Goal: Task Accomplishment & Management: Manage account settings

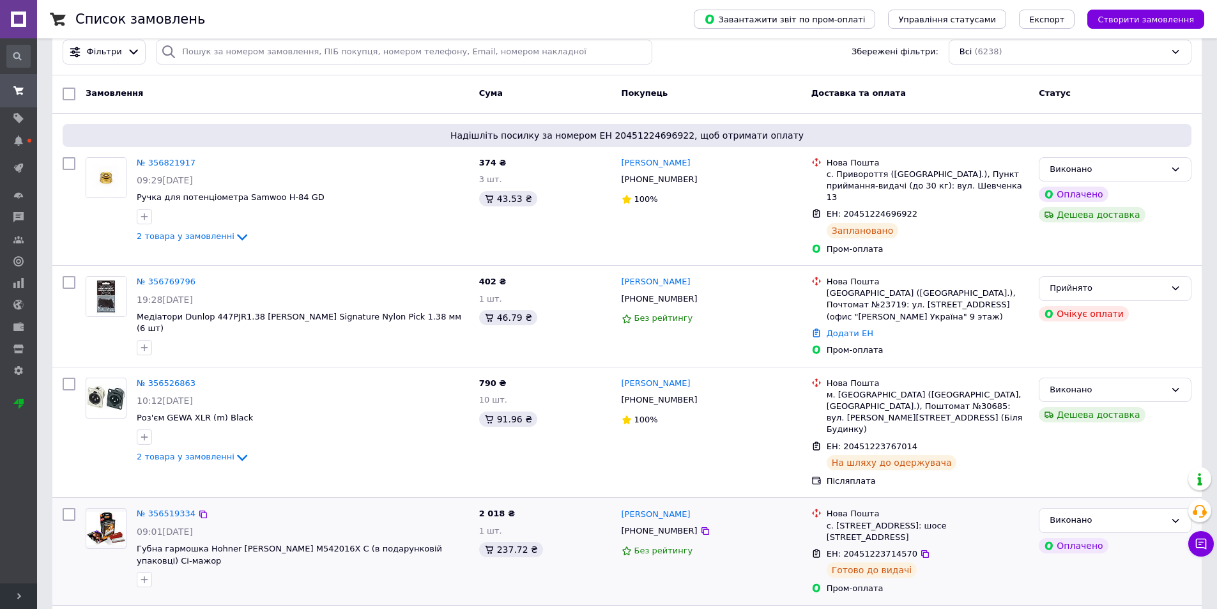
scroll to position [64, 0]
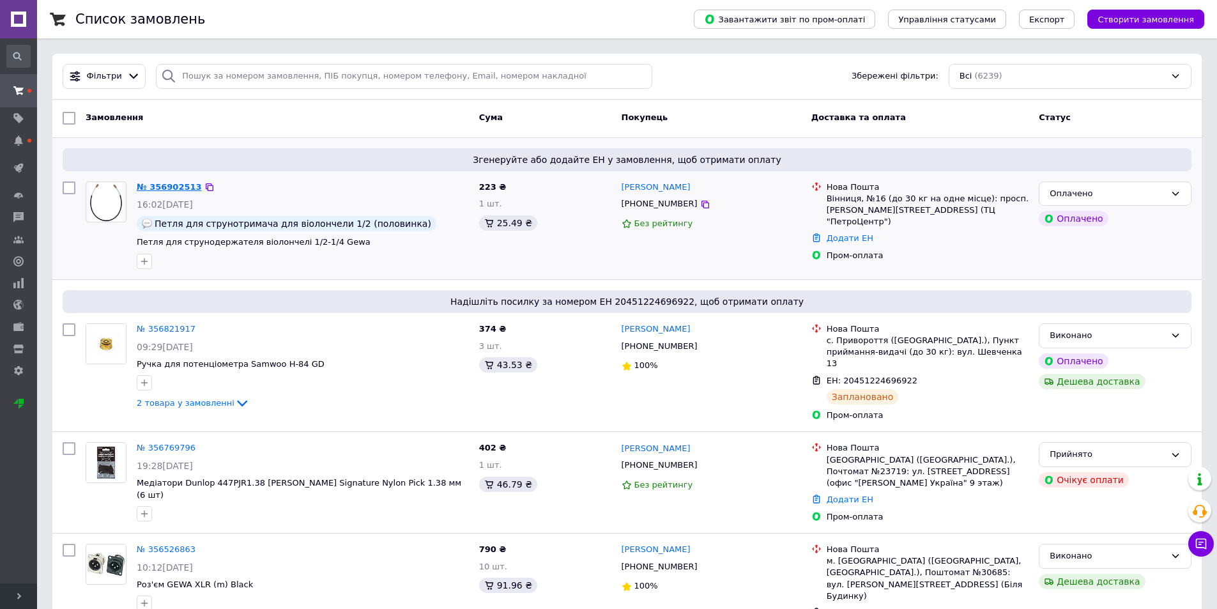
click at [173, 185] on link "№ 356902513" at bounding box center [169, 187] width 65 height 10
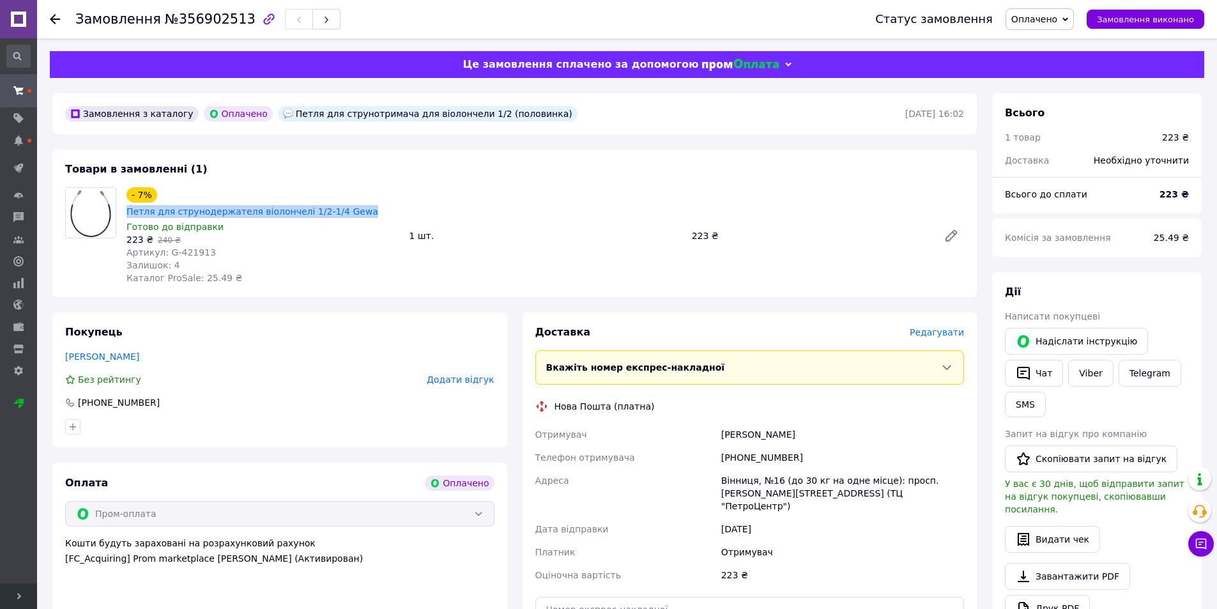
drag, startPoint x: 157, startPoint y: 199, endPoint x: 375, endPoint y: 187, distance: 218.8
click at [375, 204] on div "Петля для струнодержателя віолончелі 1/2-1/4 Gewa" at bounding box center [252, 211] width 254 height 15
copy link "Петля для струнодержателя віолончелі 1/2-1/4 Gewa"
click at [1125, 366] on link "Telegram" at bounding box center [1150, 373] width 63 height 27
click at [1036, 25] on span "Оплачено" at bounding box center [1040, 19] width 68 height 22
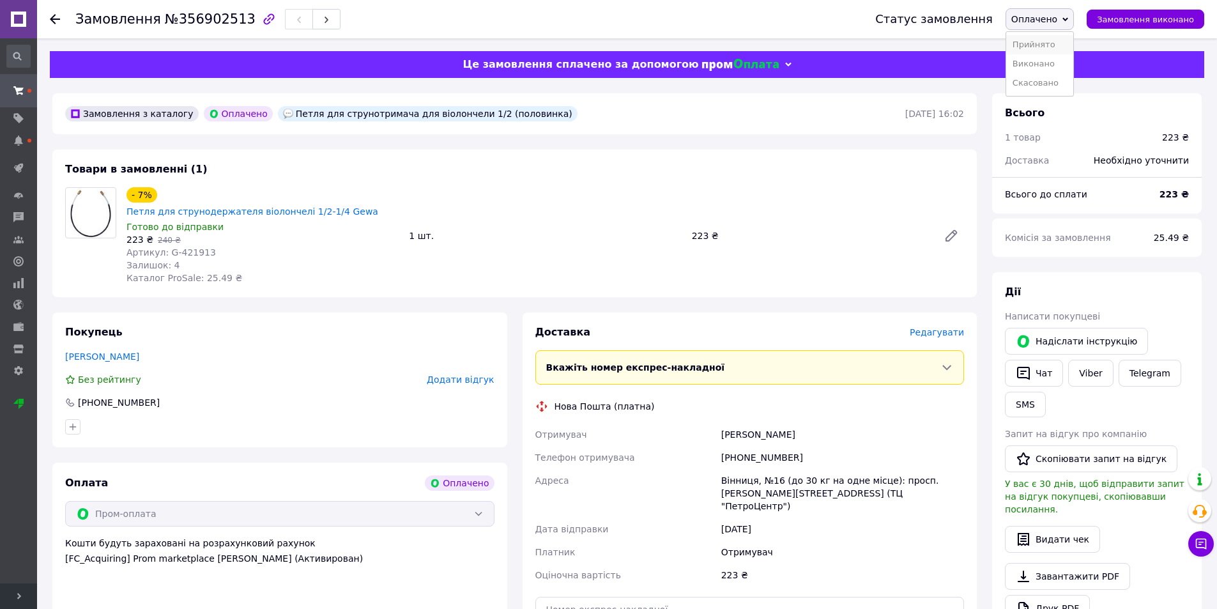
click at [1047, 48] on li "Прийнято" at bounding box center [1039, 44] width 67 height 19
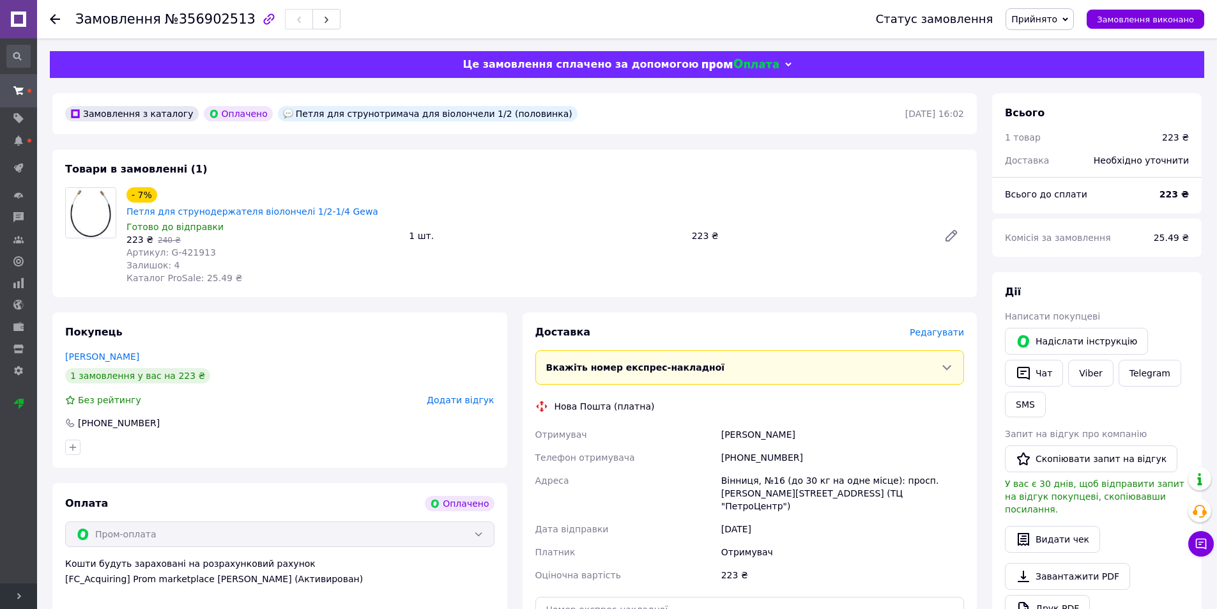
click at [50, 20] on icon at bounding box center [55, 19] width 10 height 10
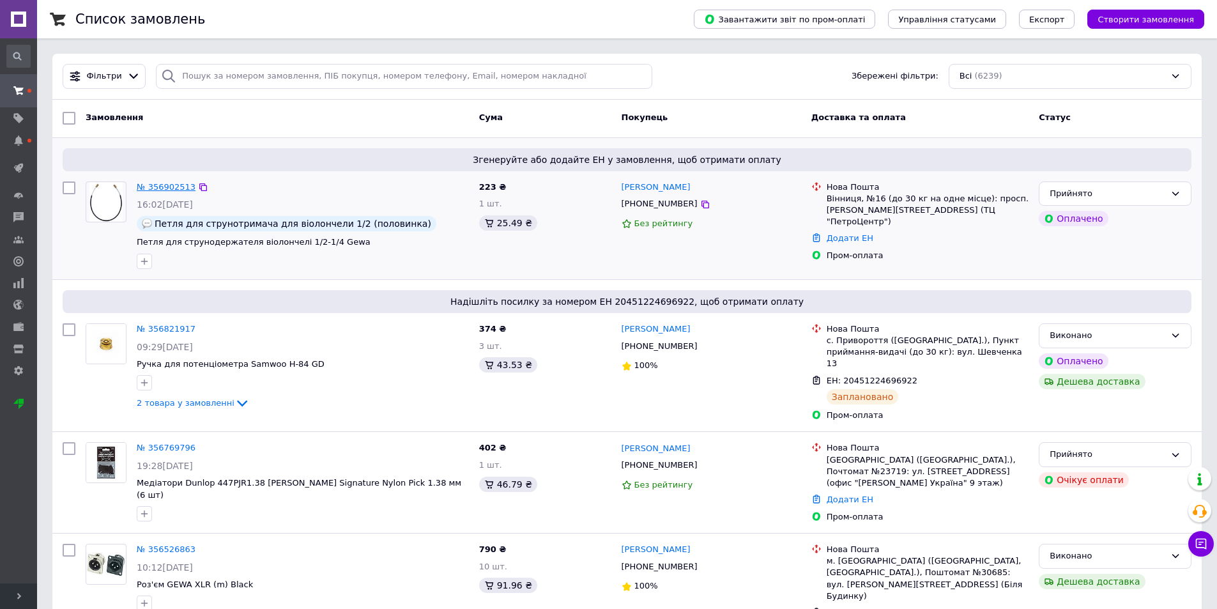
click at [153, 188] on link "№ 356902513" at bounding box center [166, 187] width 59 height 10
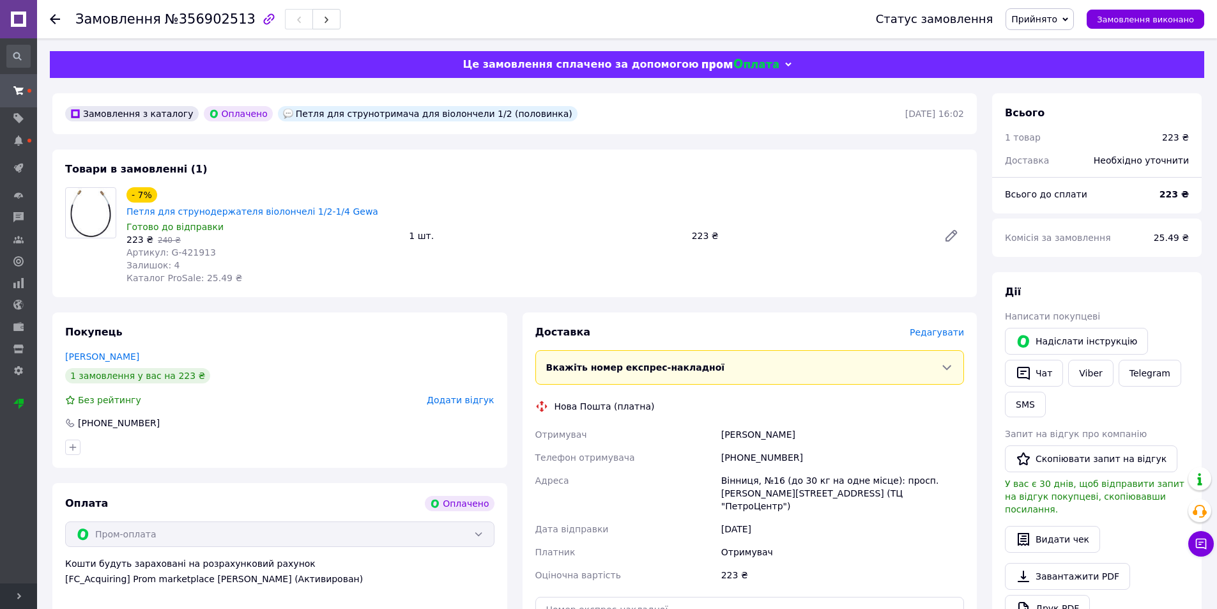
scroll to position [128, 0]
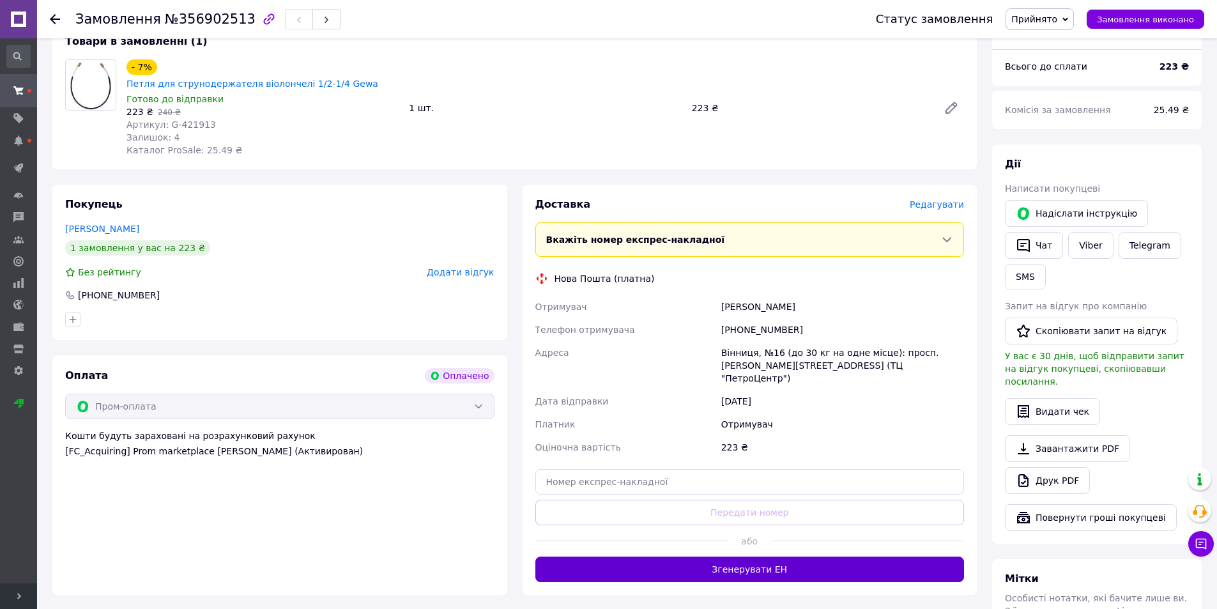
click at [759, 557] on button "Згенерувати ЕН" at bounding box center [749, 570] width 429 height 26
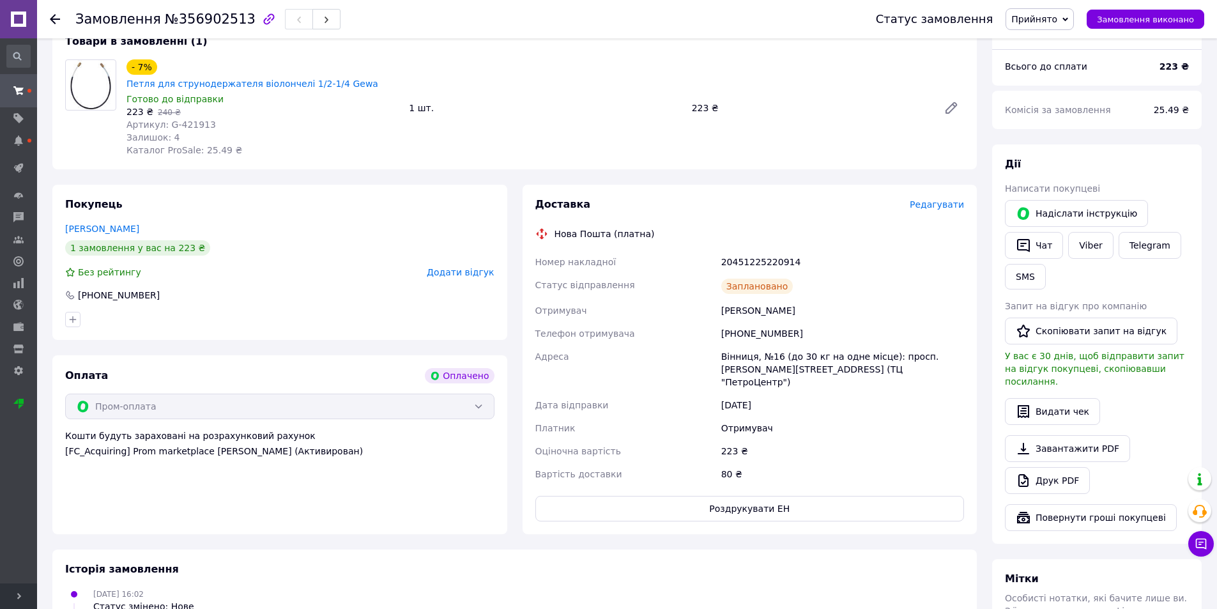
click at [744, 250] on div "20451225220914" at bounding box center [843, 261] width 248 height 23
copy div "20451225220914"
drag, startPoint x: 805, startPoint y: 295, endPoint x: 720, endPoint y: 295, distance: 85.0
click at [720, 299] on div "Романенко Валерія" at bounding box center [843, 310] width 248 height 23
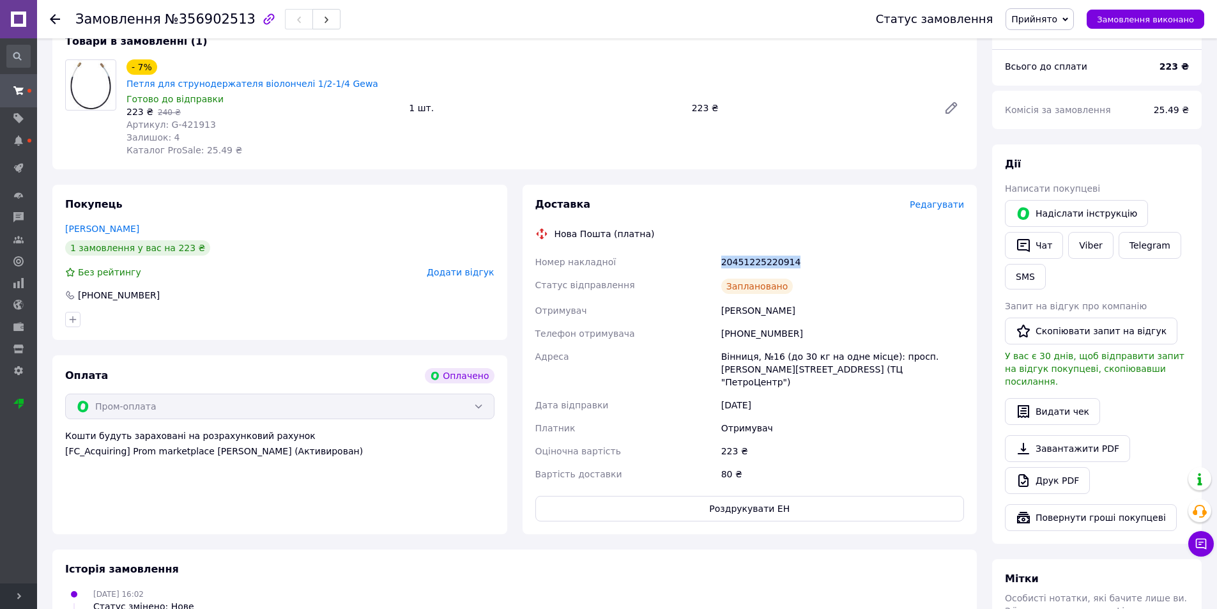
copy div "Романенко Валерія"
drag, startPoint x: 785, startPoint y: 316, endPoint x: 739, endPoint y: 318, distance: 46.1
click at [739, 322] on div "[PHONE_NUMBER]" at bounding box center [843, 333] width 248 height 23
copy div "0965207858"
click at [208, 28] on div "Замовлення №356902513" at bounding box center [207, 19] width 265 height 22
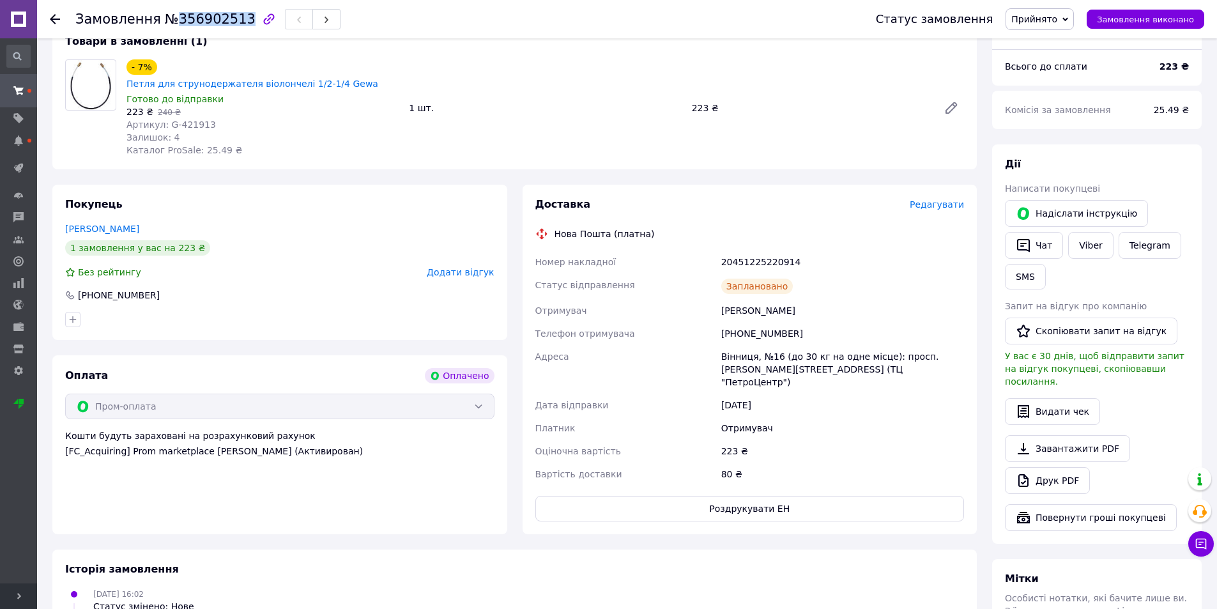
click at [208, 28] on div "Замовлення №356902513" at bounding box center [207, 19] width 265 height 22
copy span "356902513"
click at [1132, 20] on span "Замовлення виконано" at bounding box center [1145, 20] width 97 height 10
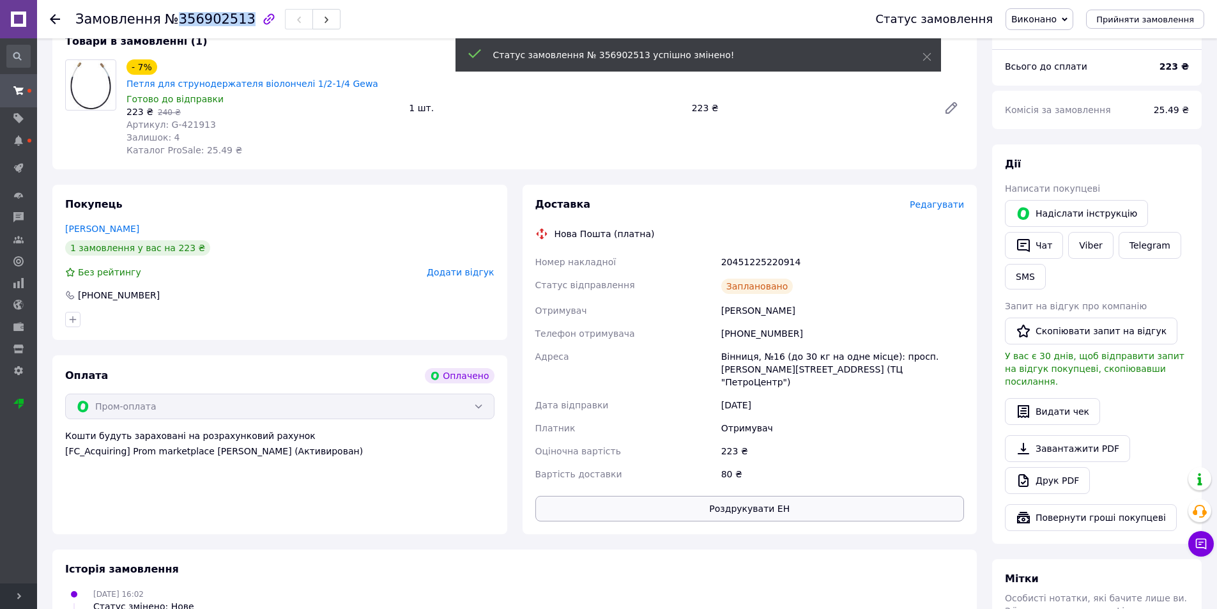
click at [784, 496] on button "Роздрукувати ЕН" at bounding box center [749, 509] width 429 height 26
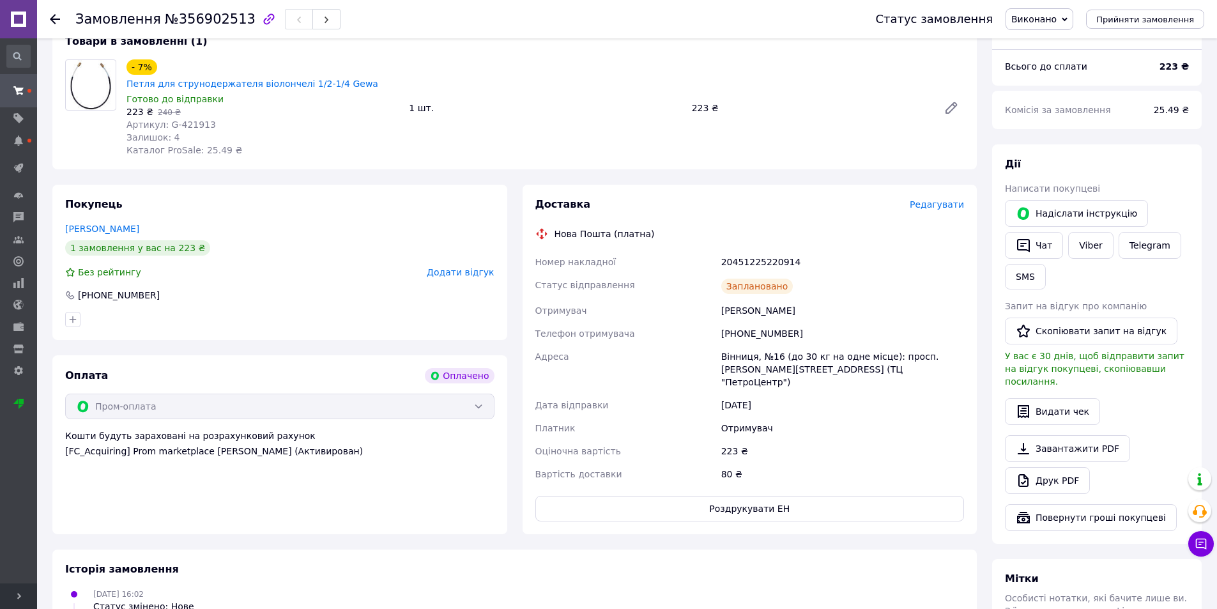
click at [55, 14] on use at bounding box center [55, 19] width 10 height 10
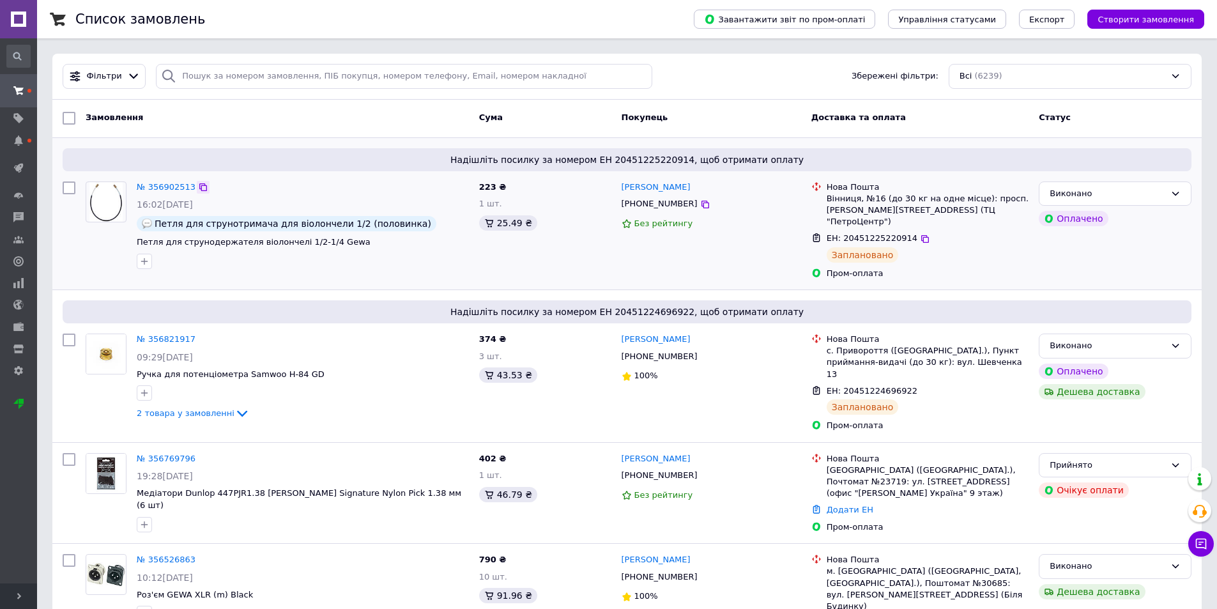
click at [197, 181] on div at bounding box center [203, 187] width 13 height 13
click at [198, 187] on icon at bounding box center [203, 187] width 10 height 10
